Goal: Obtain resource: Download file/media

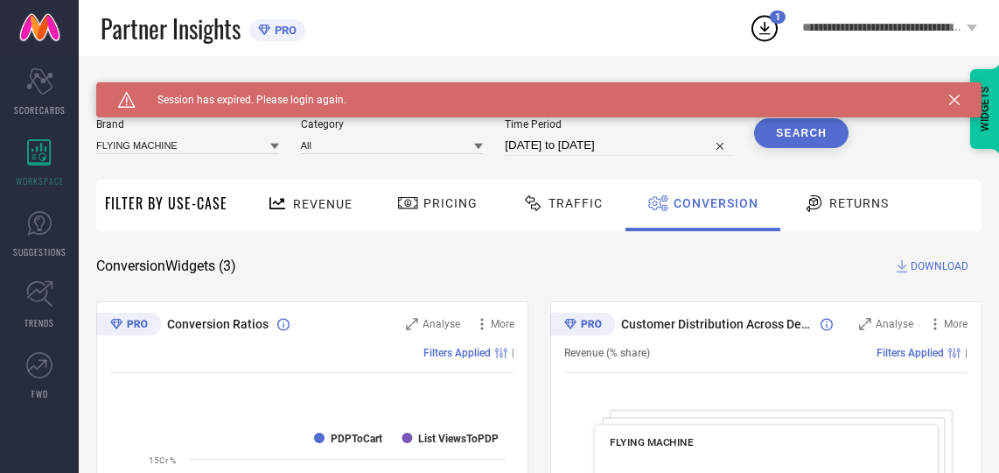
scroll to position [22, 0]
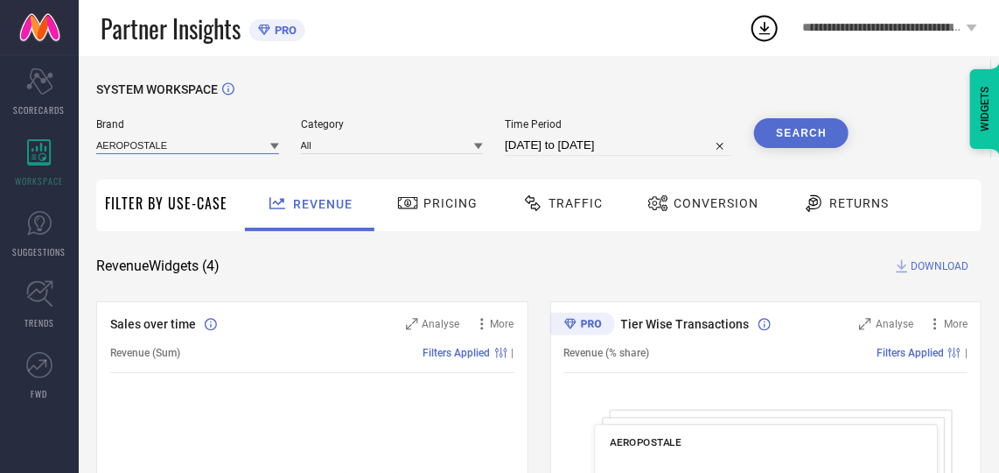
click at [205, 151] on input at bounding box center [187, 145] width 183 height 18
type input "fly"
click at [191, 167] on div "FLYING MACHINE" at bounding box center [187, 169] width 183 height 30
click at [351, 137] on input at bounding box center [392, 145] width 183 height 18
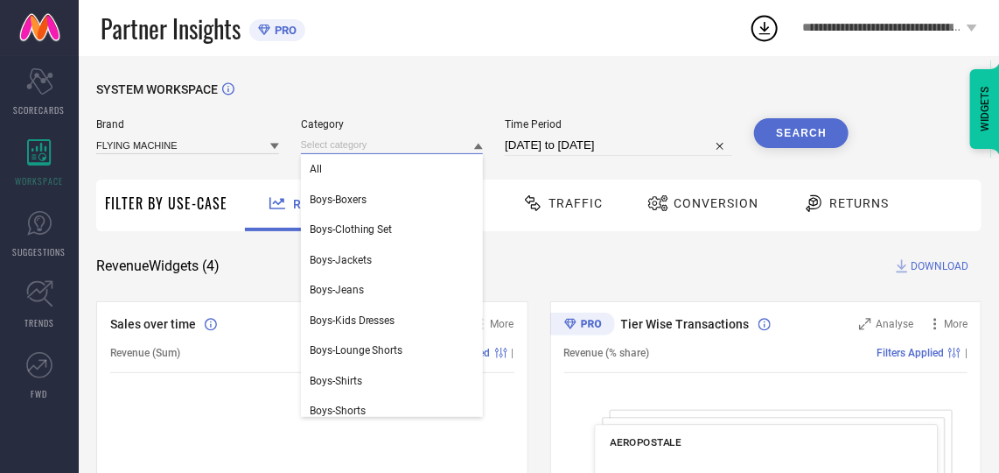
click at [347, 154] on input at bounding box center [392, 145] width 183 height 18
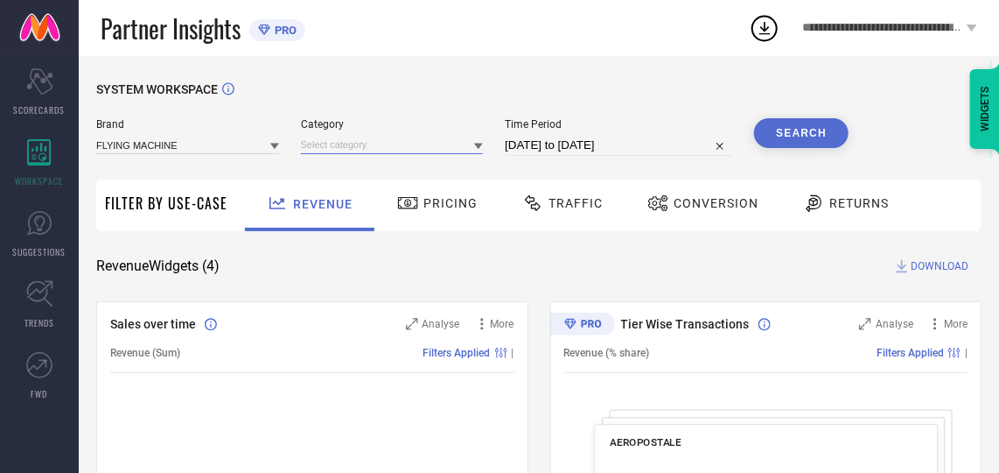
click at [353, 147] on input at bounding box center [392, 145] width 183 height 18
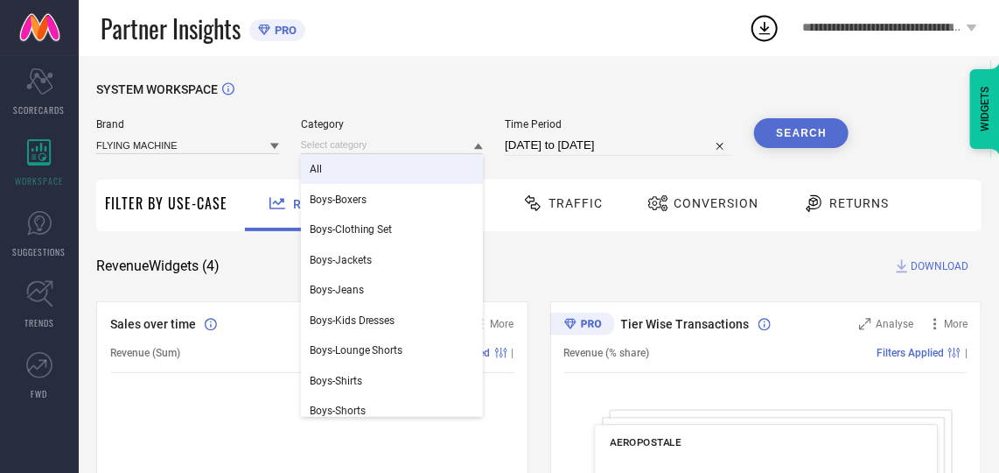
click at [344, 164] on div "All" at bounding box center [392, 169] width 183 height 30
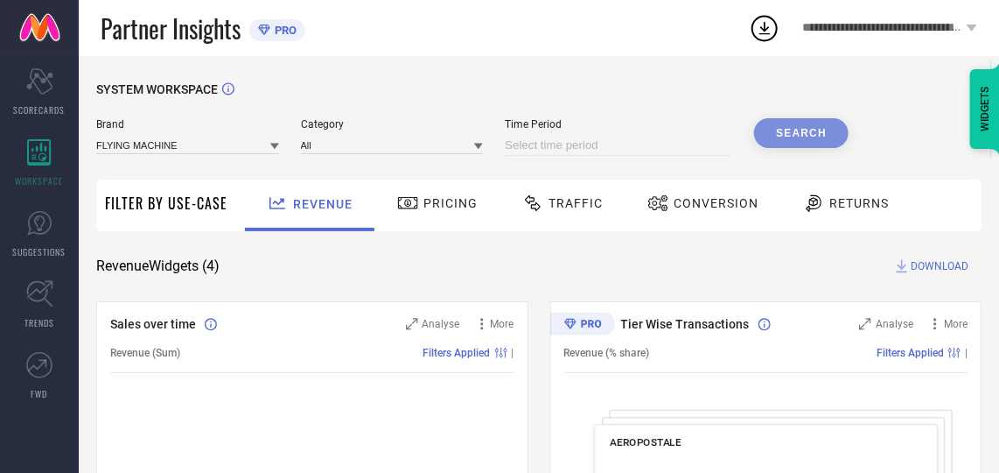
select select "9"
select select "2025"
select select "10"
select select "2025"
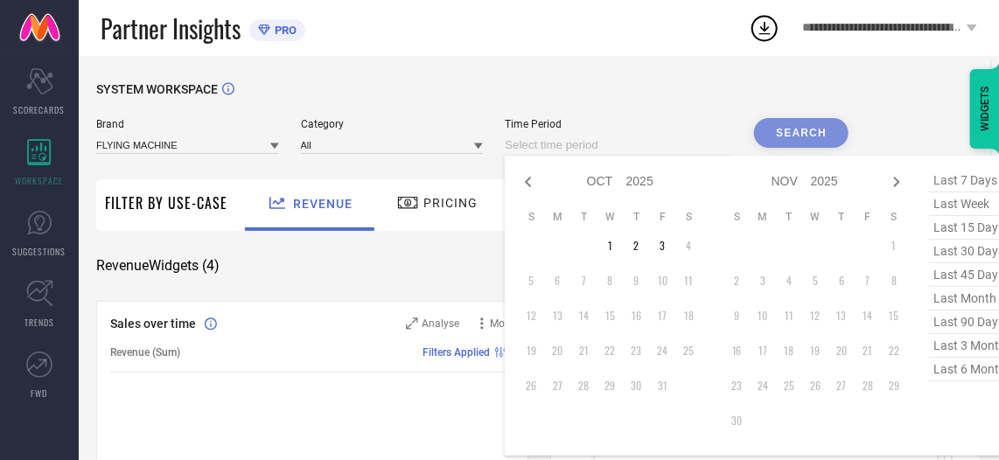
click at [668, 154] on input at bounding box center [619, 145] width 228 height 21
click at [533, 183] on icon at bounding box center [528, 182] width 21 height 21
select select "8"
select select "2025"
select select "9"
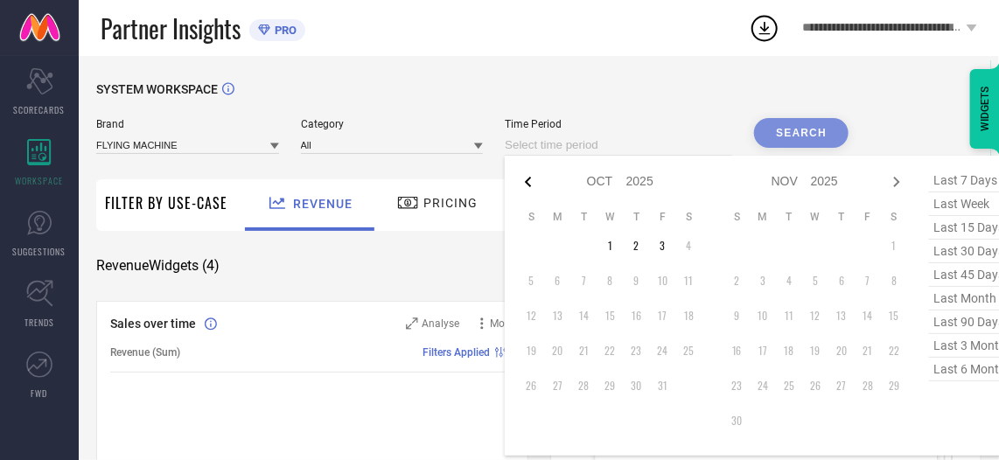
select select "2025"
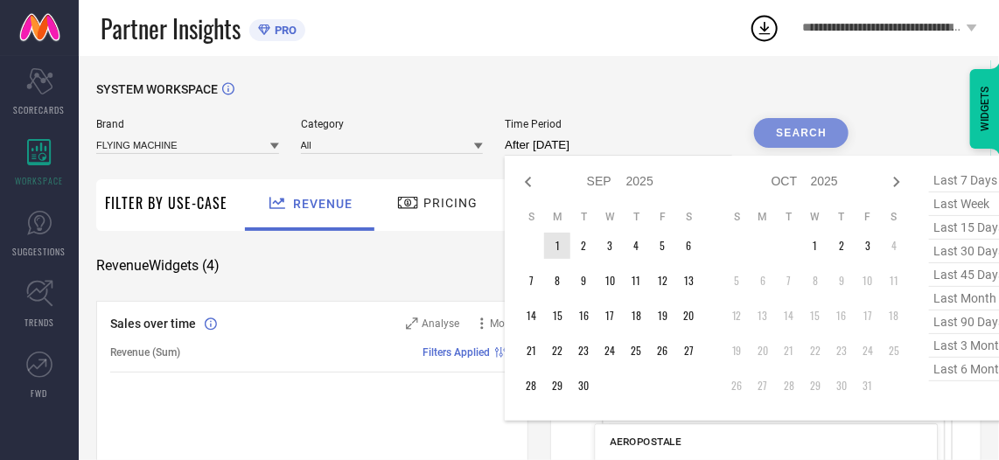
click at [564, 241] on td "1" at bounding box center [557, 246] width 26 height 26
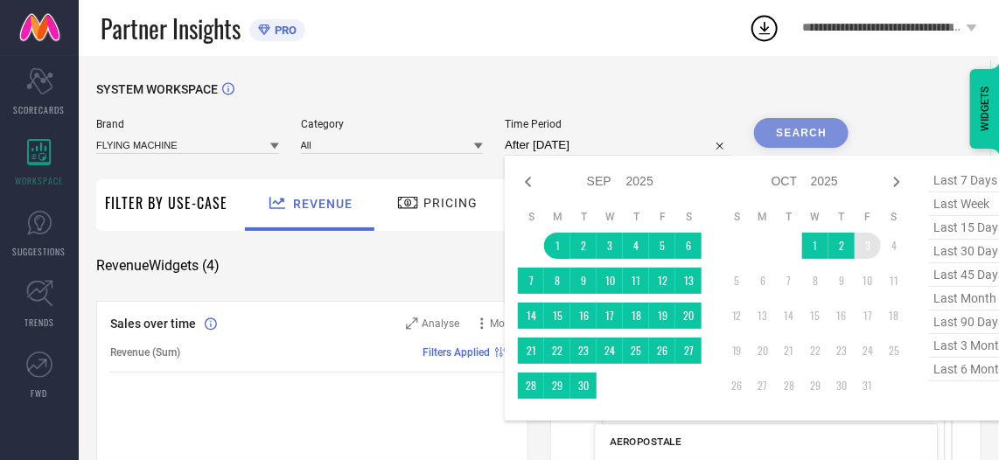
type input "01-09-2025 to 03-10-2025"
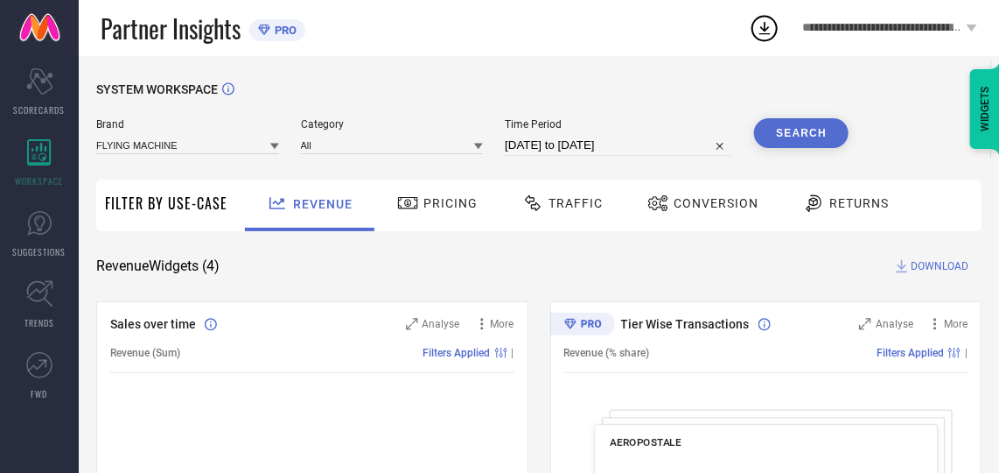
click at [802, 139] on button "Search" at bounding box center [801, 133] width 95 height 30
click at [682, 208] on span "Conversion" at bounding box center [716, 203] width 85 height 14
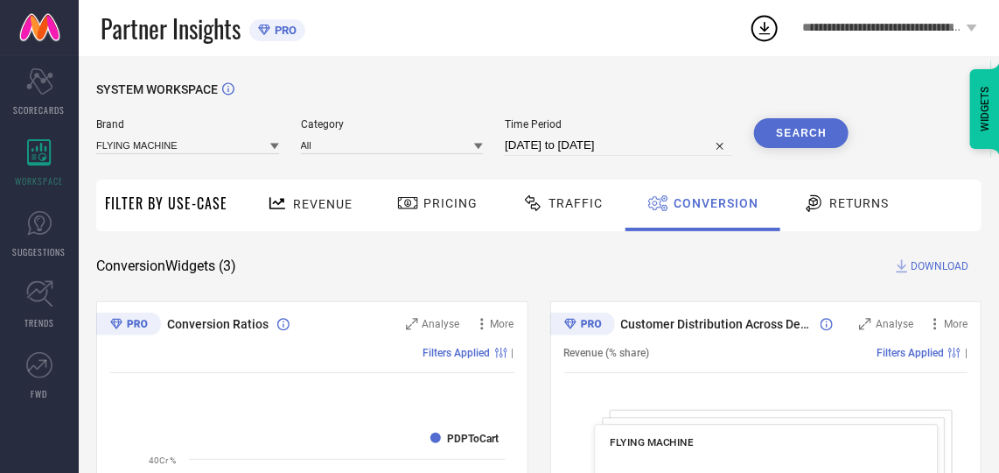
click at [686, 144] on input "01-09-2025 to 03-10-2025" at bounding box center [619, 145] width 228 height 21
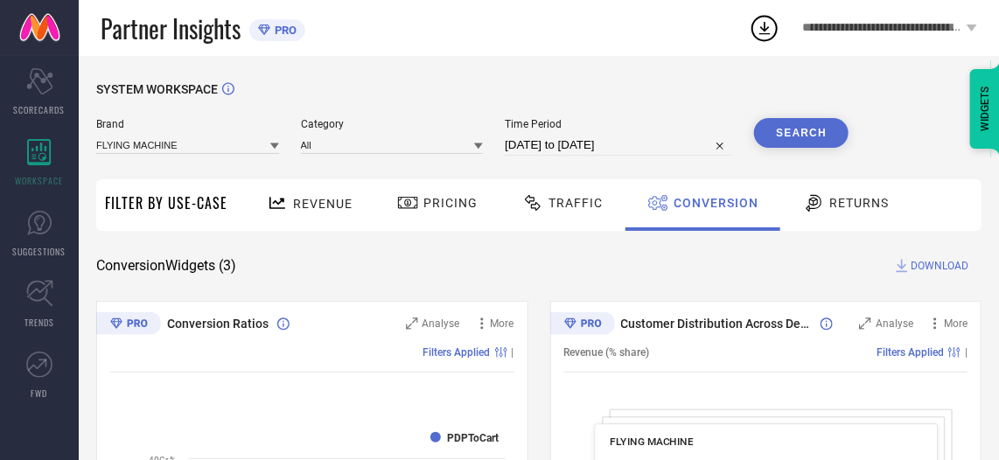
select select "8"
select select "2025"
select select "9"
select select "2025"
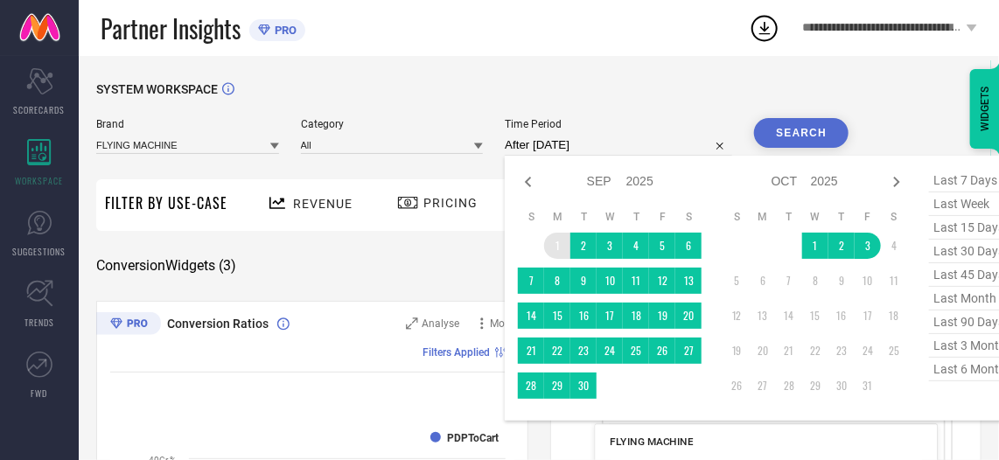
click at [550, 243] on td "1" at bounding box center [557, 246] width 26 height 26
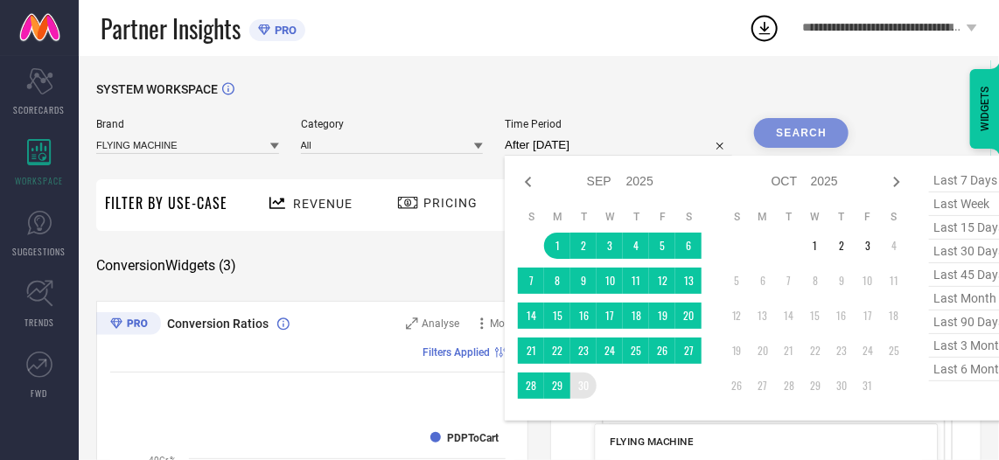
type input "01-09-2025 to 30-09-2025"
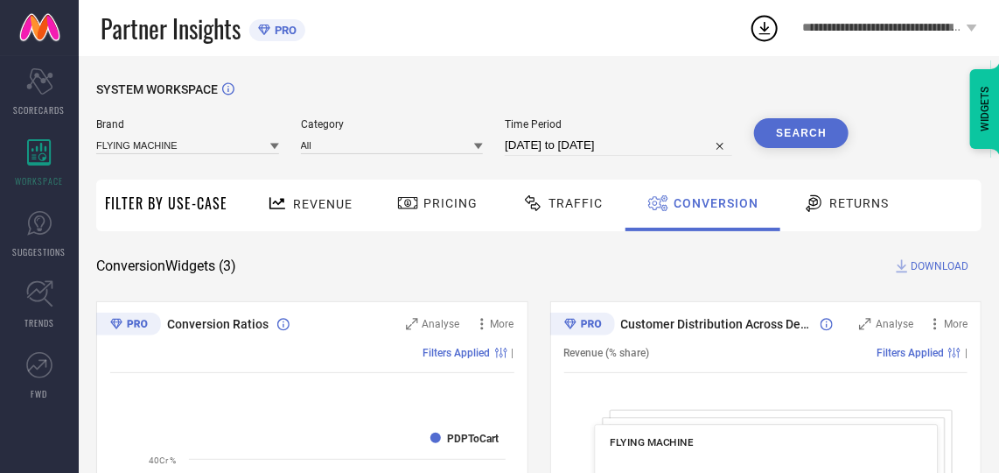
click at [808, 137] on button "Search" at bounding box center [801, 133] width 95 height 30
click at [918, 264] on span "DOWNLOAD" at bounding box center [940, 266] width 58 height 18
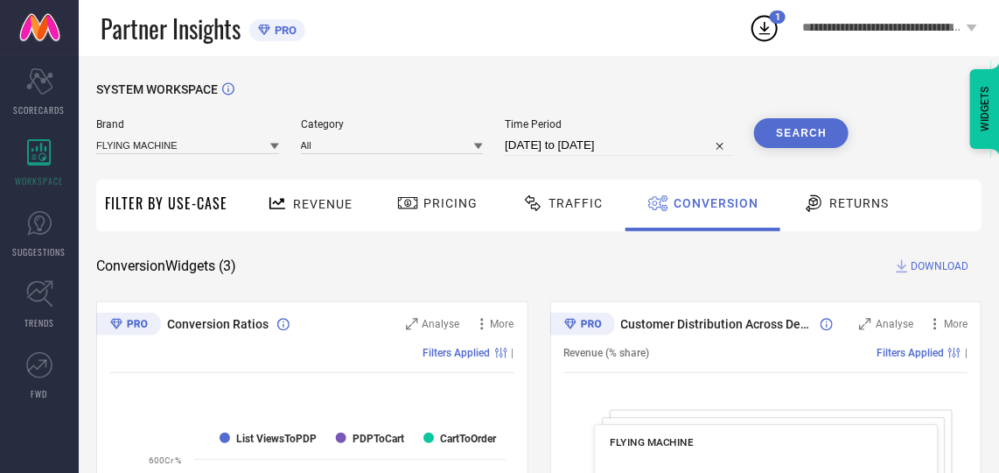
click at [691, 144] on input "01-09-2025 to 30-09-2025" at bounding box center [619, 145] width 228 height 21
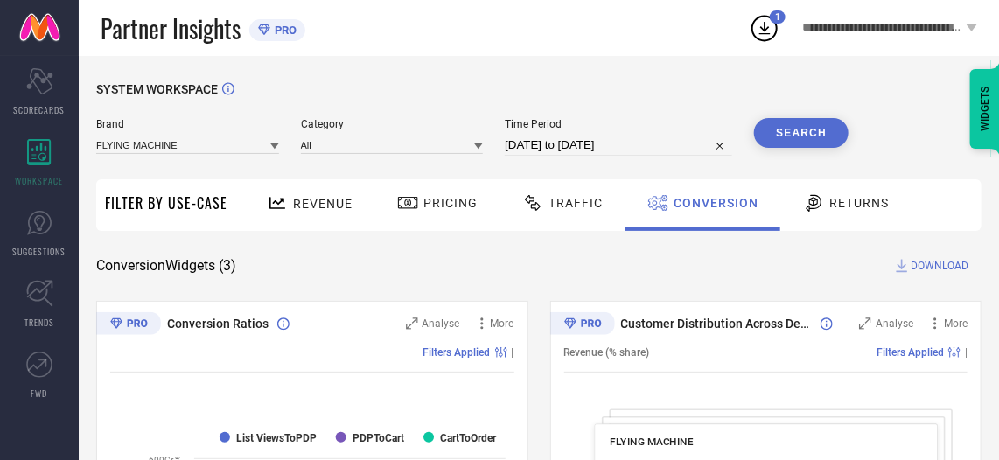
select select "8"
select select "2025"
select select "9"
select select "2025"
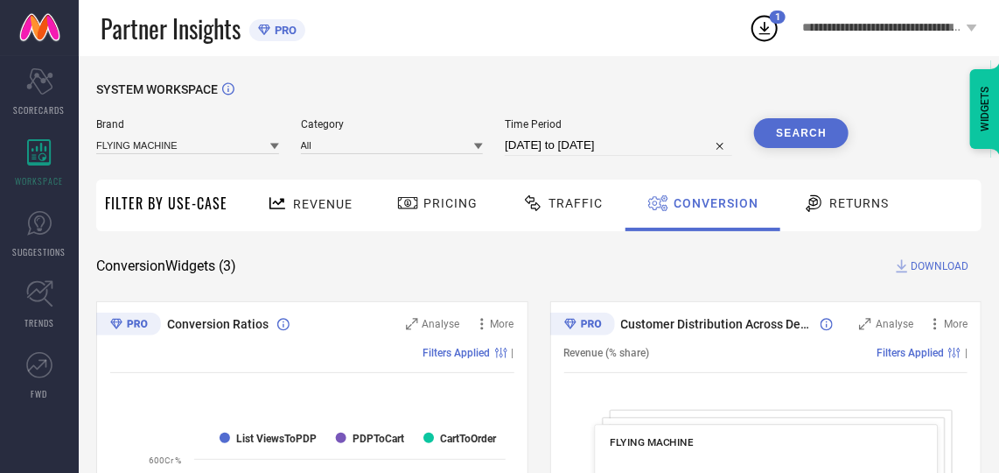
click at [707, 95] on div "SYSTEM WORKSPACE" at bounding box center [539, 100] width 886 height 36
click at [788, 134] on button "Search" at bounding box center [801, 133] width 95 height 30
select select "9"
select select "2025"
select select "10"
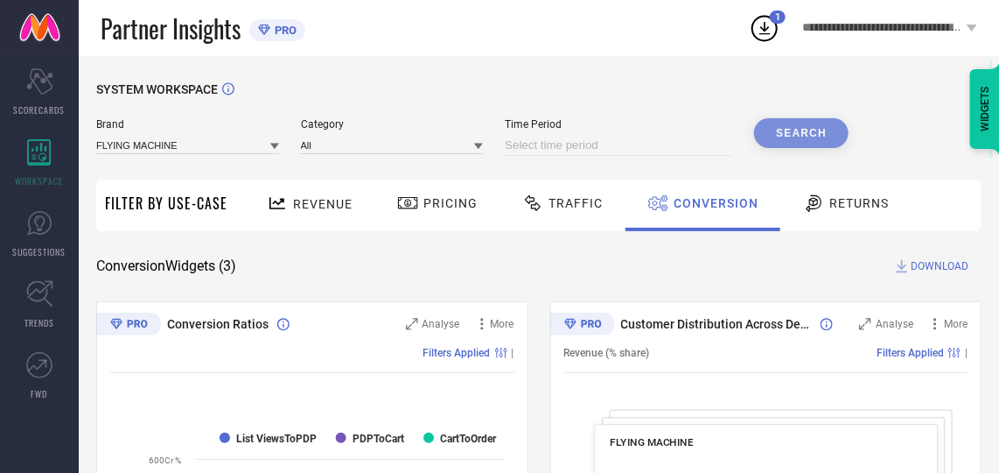
select select "2025"
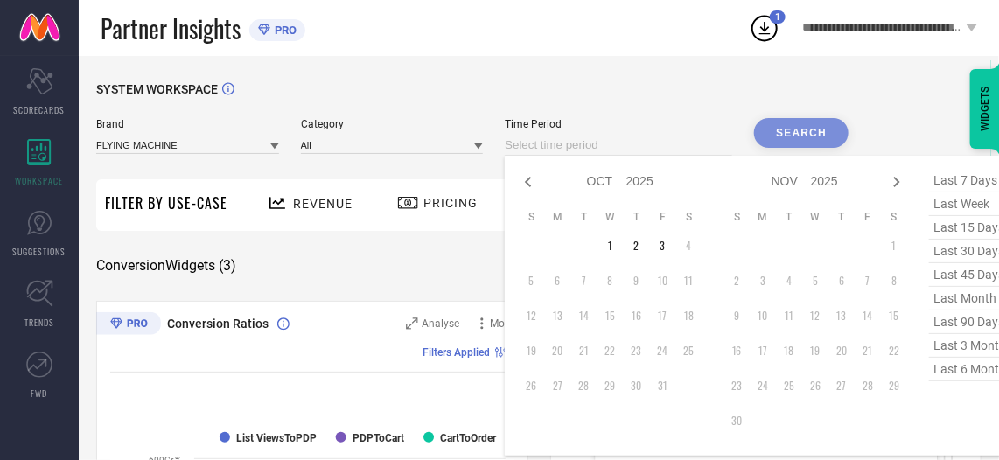
click at [591, 146] on input at bounding box center [619, 145] width 228 height 21
click at [604, 250] on td "1" at bounding box center [610, 246] width 26 height 26
type input "01-10-2025 to 03-10-2025"
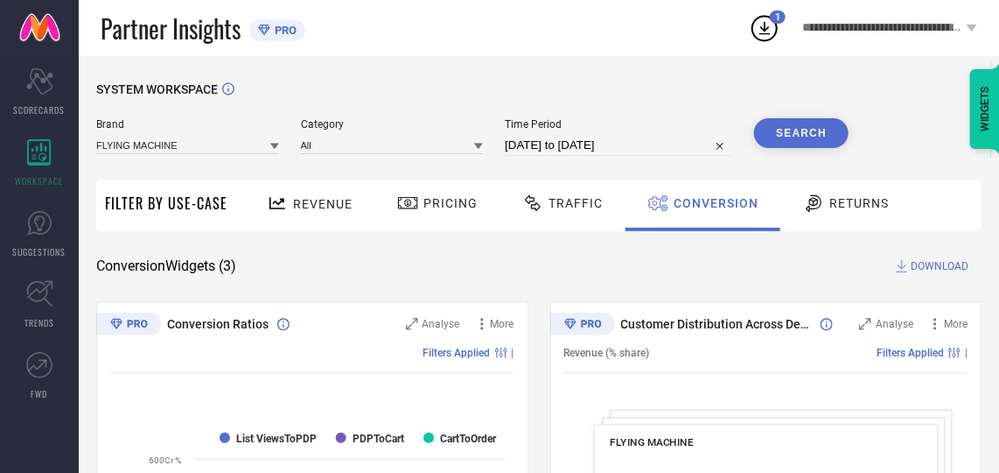
click at [810, 125] on button "Search" at bounding box center [801, 133] width 95 height 30
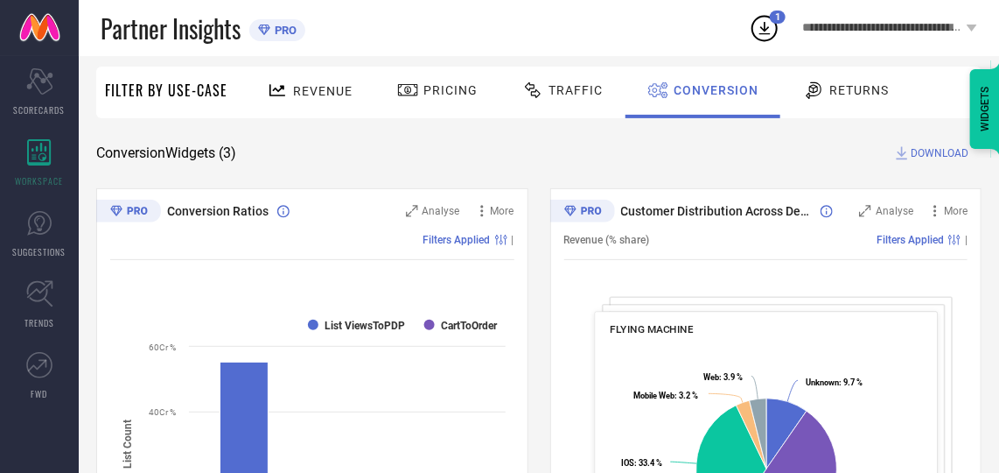
scroll to position [109, 0]
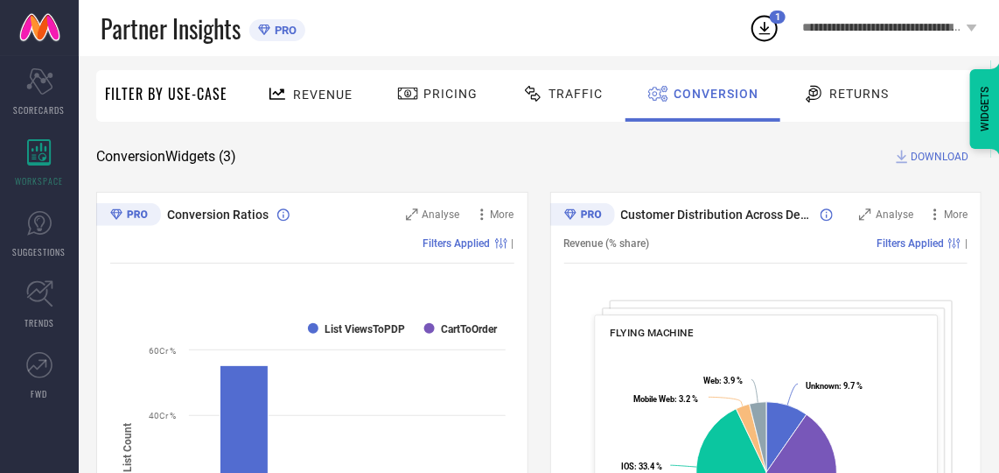
click at [931, 156] on span "DOWNLOAD" at bounding box center [940, 157] width 58 height 18
